Goal: Task Accomplishment & Management: Complete application form

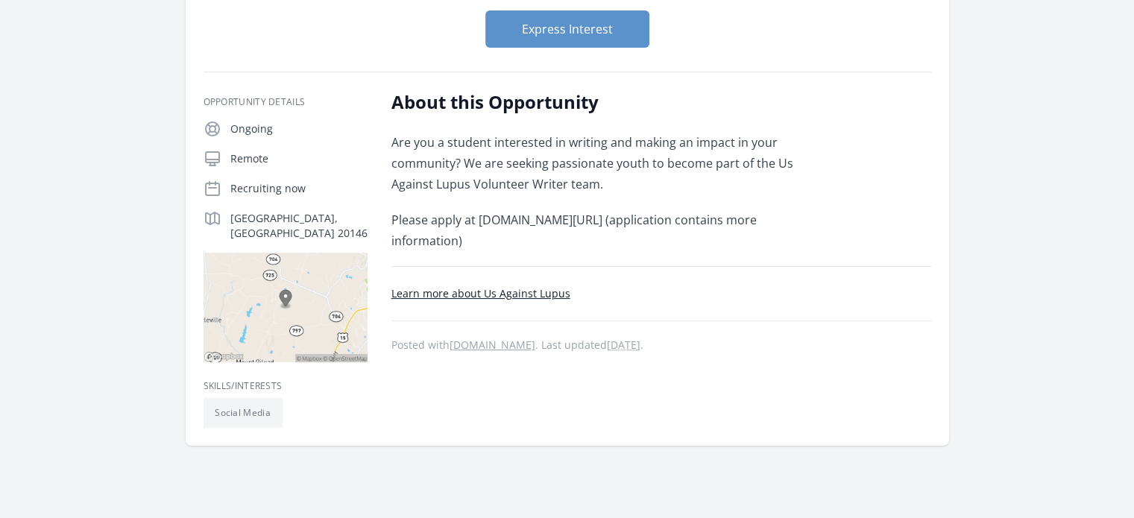
scroll to position [169, 0]
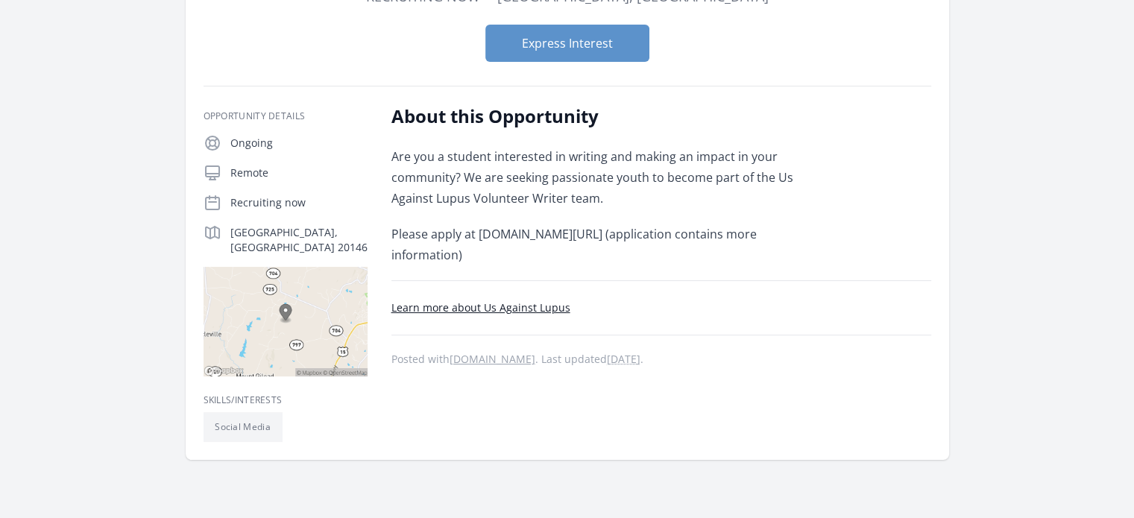
click at [495, 303] on link "Learn more about Us Against Lupus" at bounding box center [480, 307] width 179 height 14
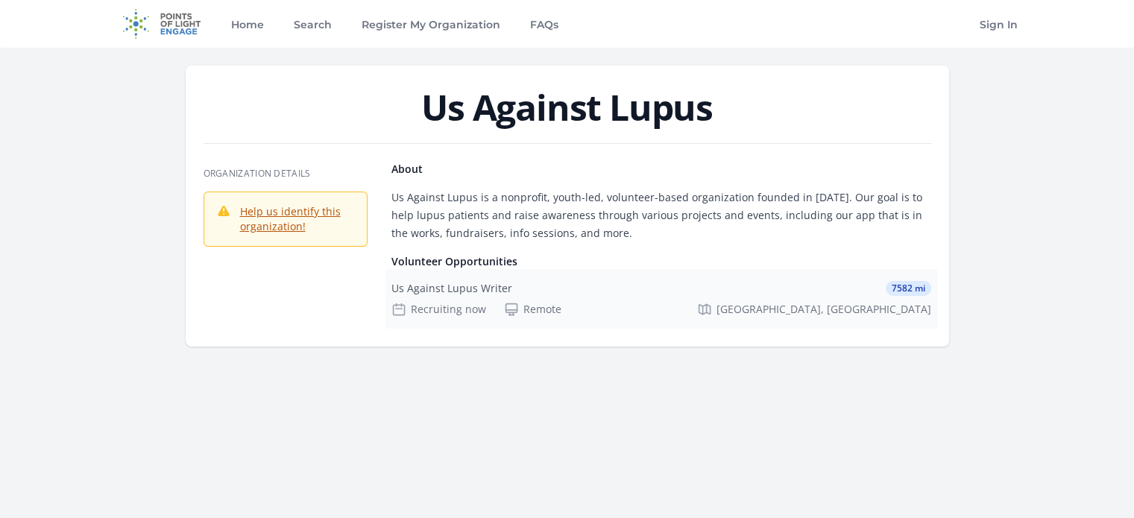
click at [775, 292] on div "Us Against Lupus Writer 7582 mi" at bounding box center [661, 288] width 540 height 15
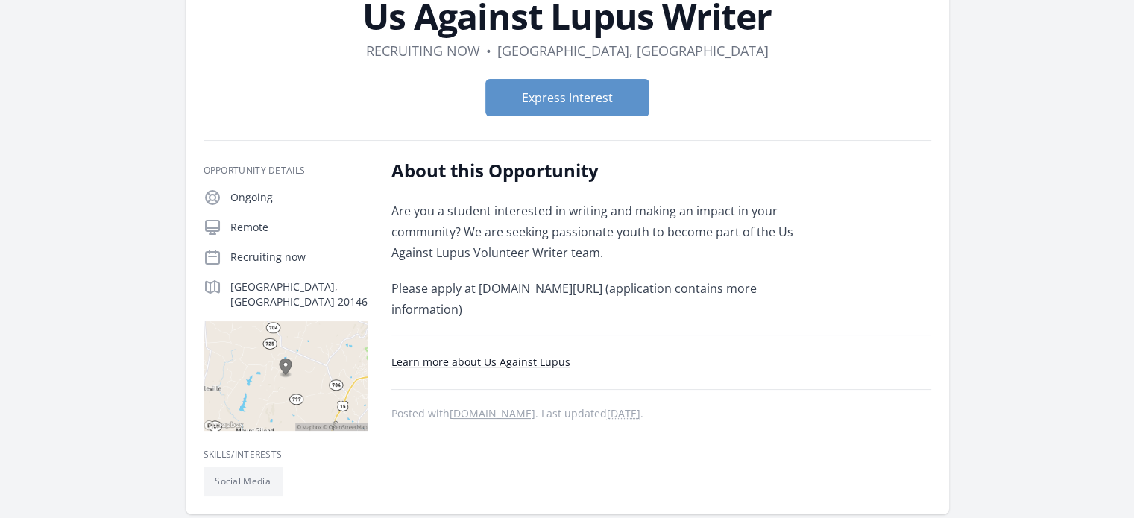
scroll to position [116, 0]
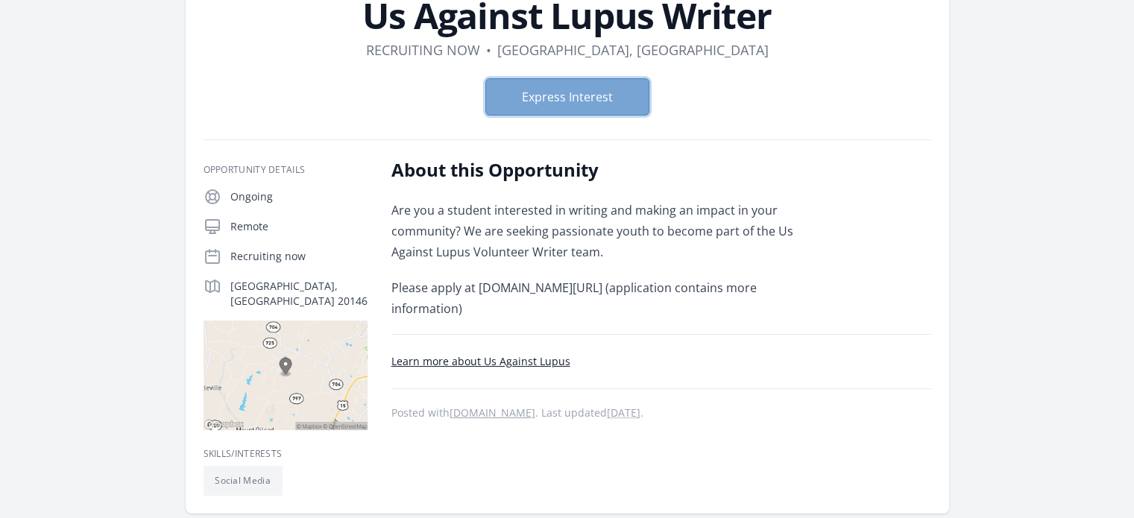
click at [522, 92] on button "Express Interest" at bounding box center [567, 96] width 164 height 37
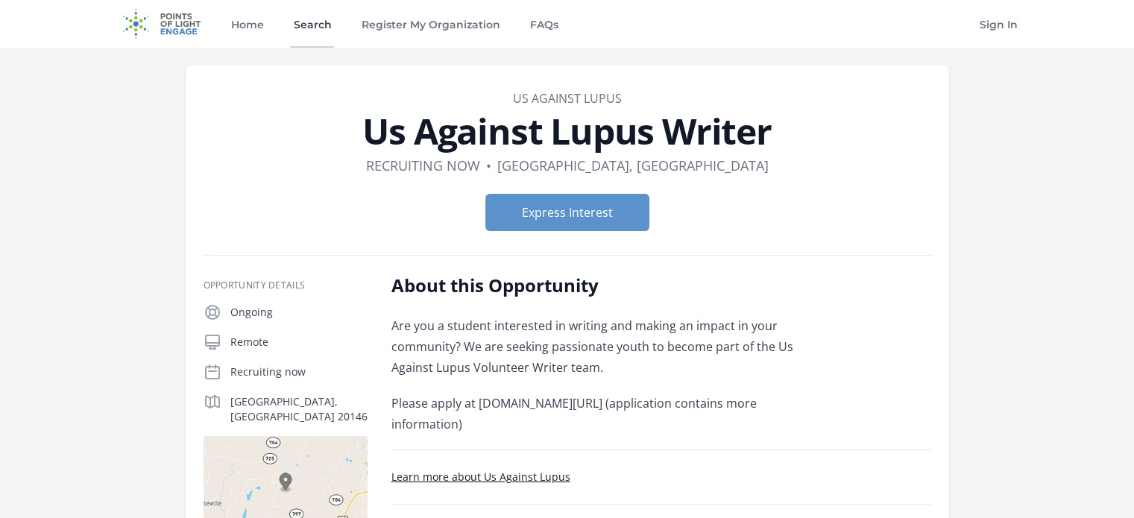
click at [311, 19] on link "Search" at bounding box center [312, 24] width 44 height 48
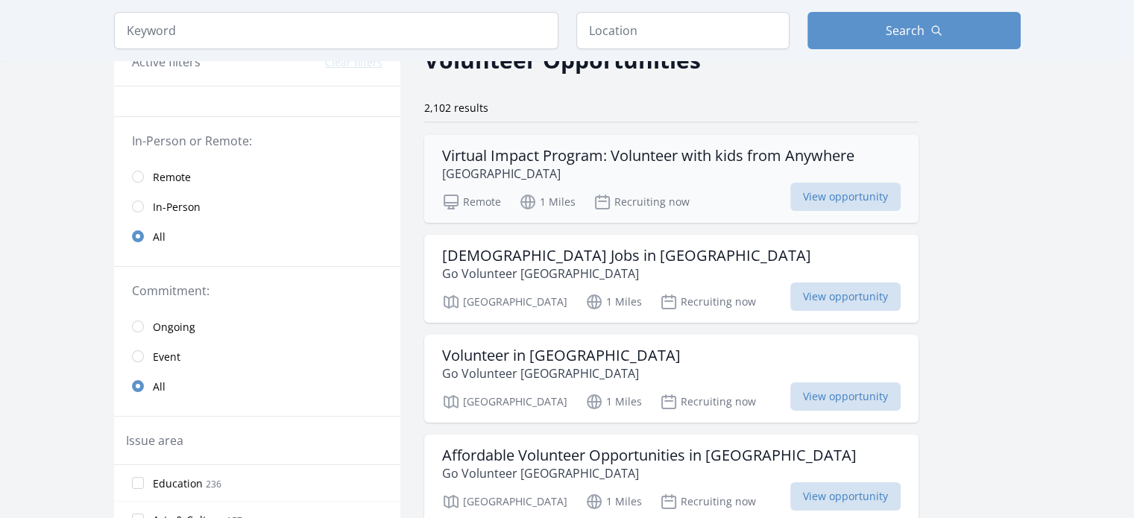
scroll to position [86, 0]
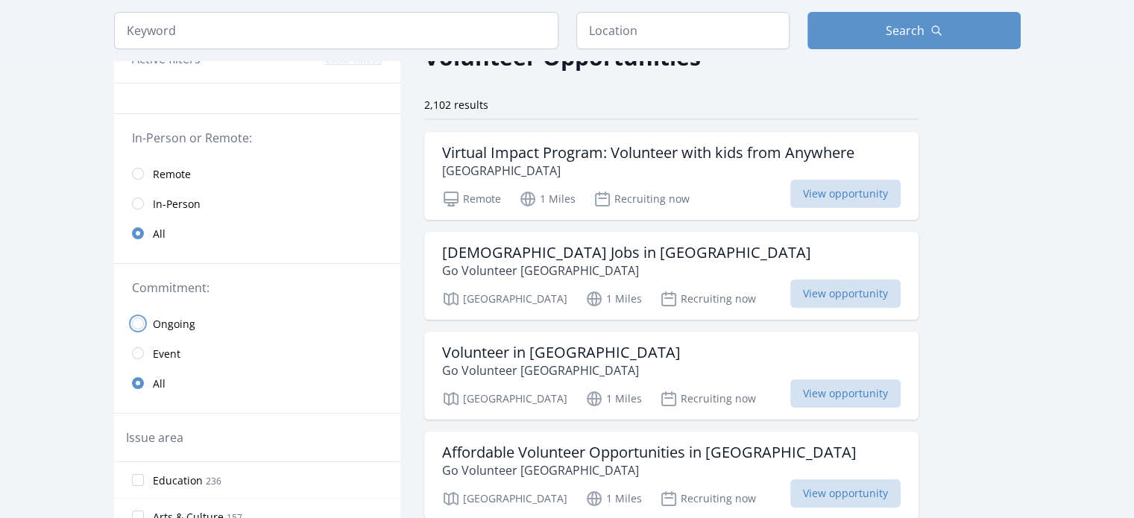
click at [140, 324] on input "radio" at bounding box center [138, 324] width 12 height 12
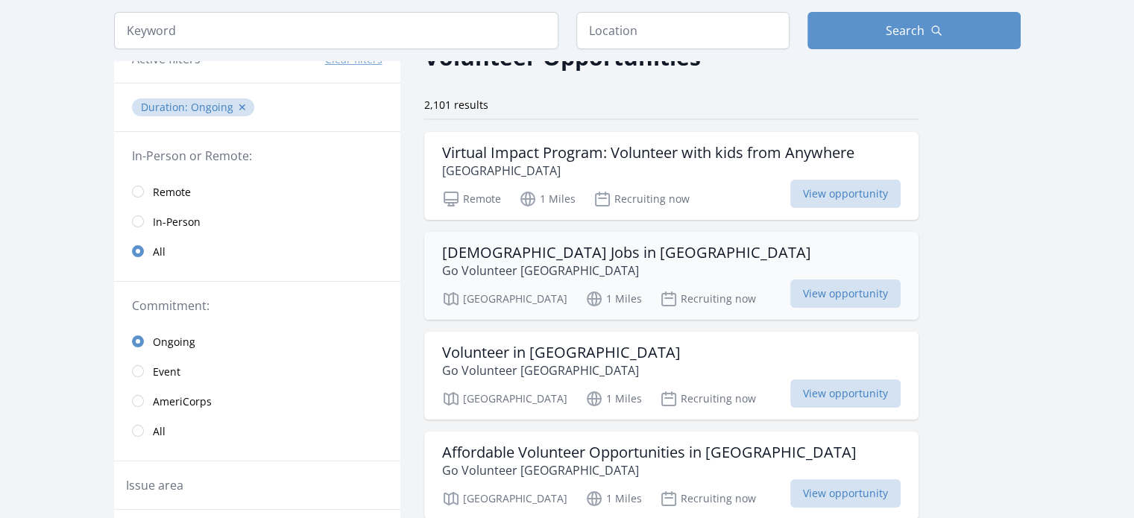
scroll to position [95, 0]
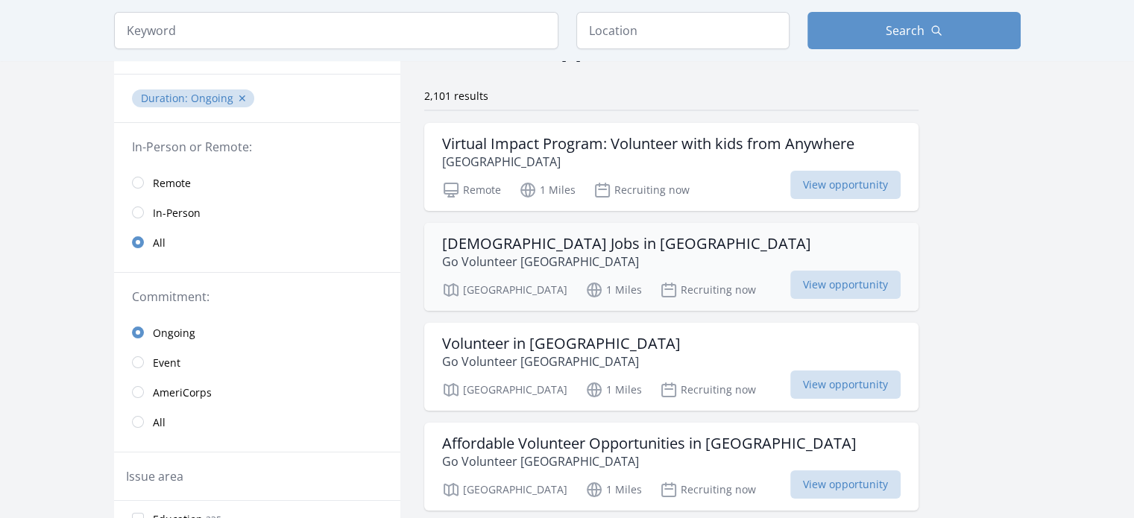
click at [665, 279] on div "Nairobi 1 Miles Recruiting now View opportunity" at bounding box center [671, 288] width 459 height 22
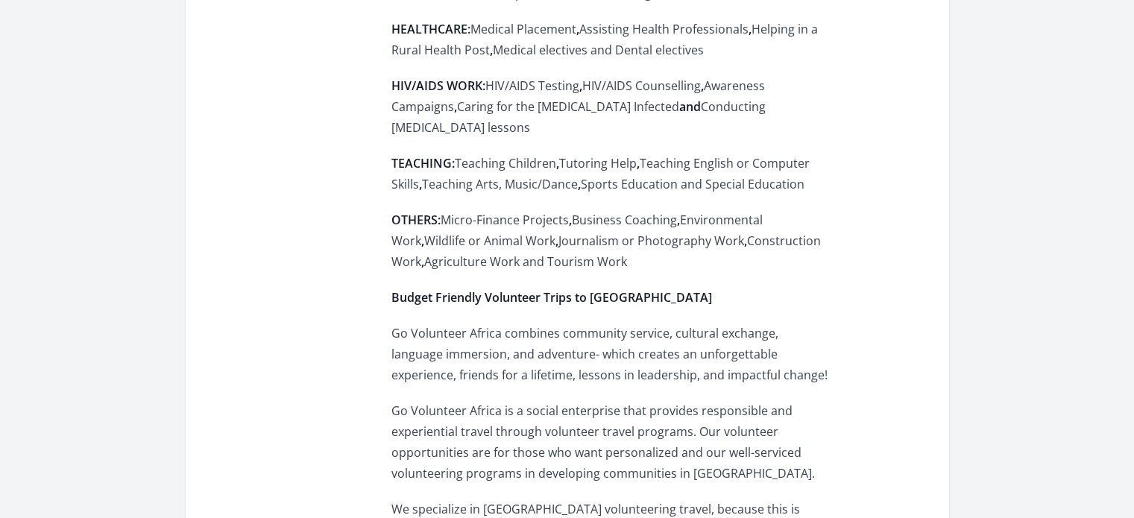
scroll to position [817, 0]
